Goal: Task Accomplishment & Management: Manage account settings

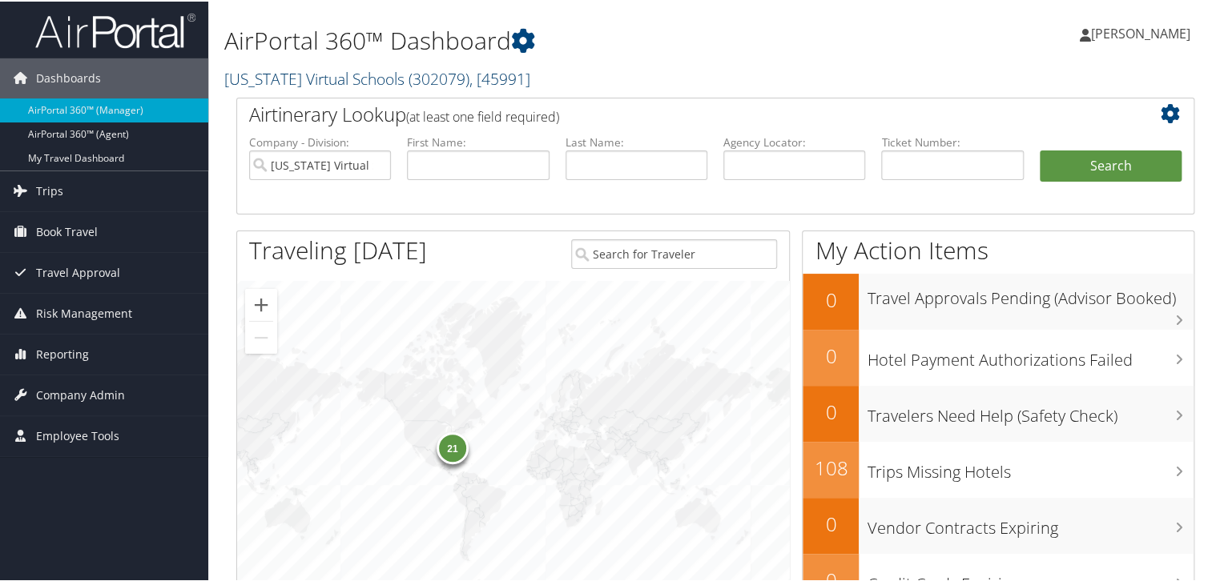
click at [469, 79] on span ", [ 45991 ]" at bounding box center [499, 77] width 61 height 22
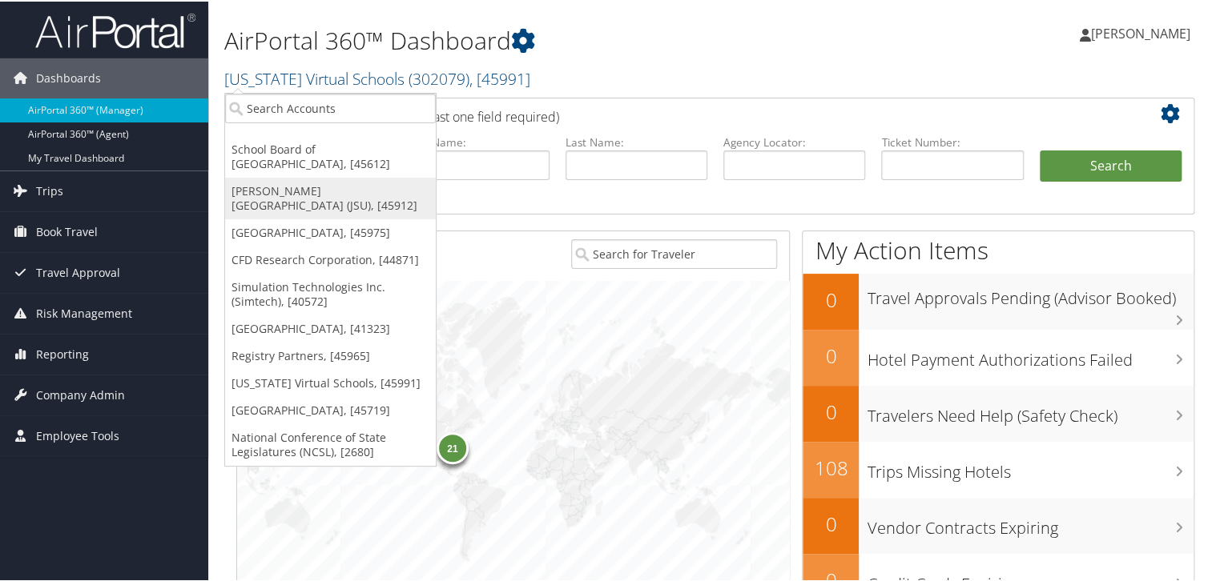
click at [256, 187] on link "[PERSON_NAME][GEOGRAPHIC_DATA] (JSU), [45912]" at bounding box center [330, 197] width 211 height 42
